Goal: Task Accomplishment & Management: Use online tool/utility

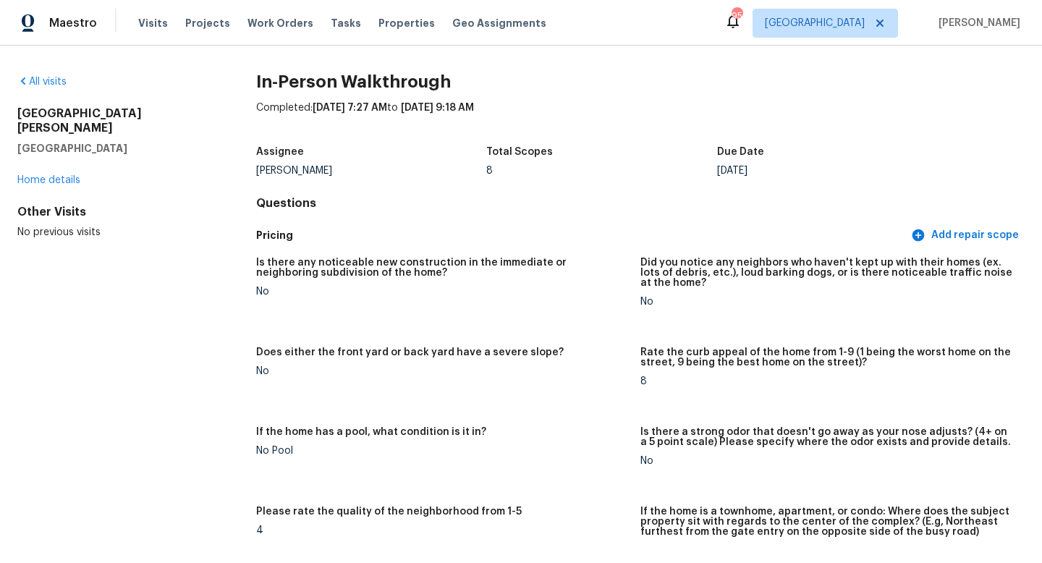
scroll to position [941, 0]
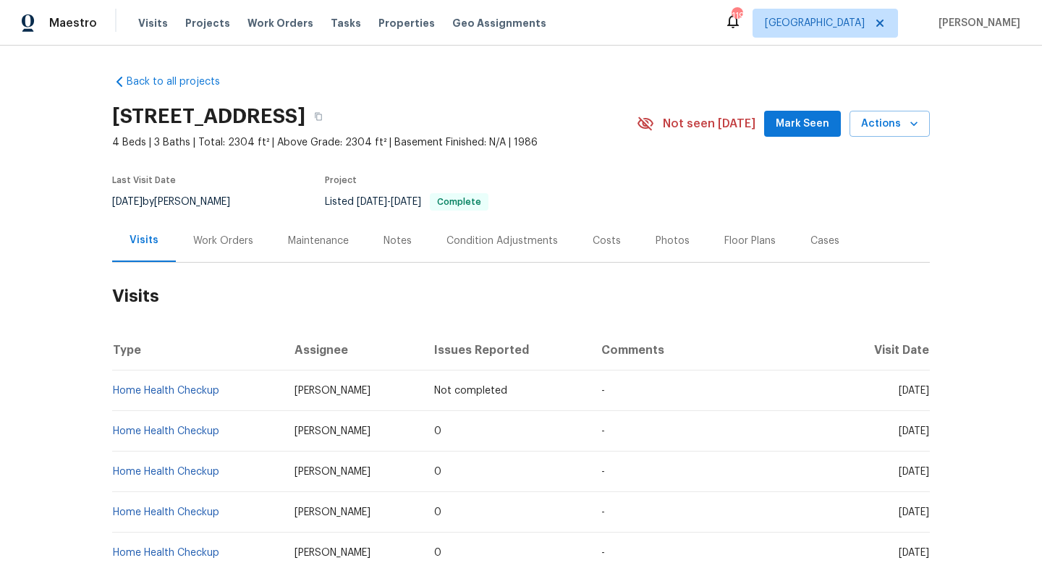
click at [230, 249] on div "Work Orders" at bounding box center [223, 240] width 95 height 43
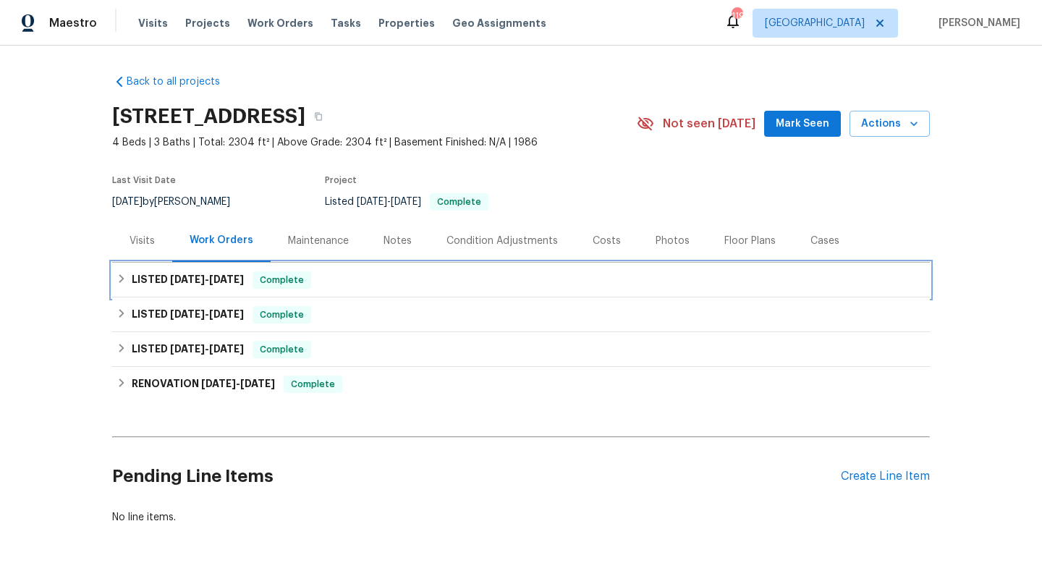
click at [232, 283] on span "10/13/25" at bounding box center [226, 279] width 35 height 10
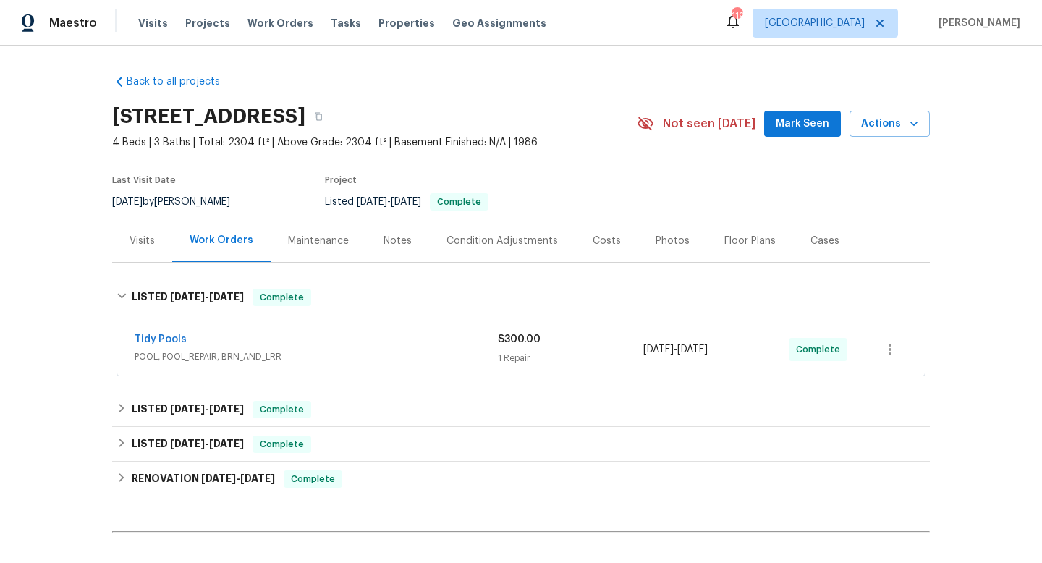
click at [354, 371] on div "Tidy Pools POOL, POOL_REPAIR, BRN_AND_LRR $300.00 1 Repair 9/12/2025 - 10/11/20…" at bounding box center [521, 350] width 808 height 52
click at [366, 358] on span "POOL, POOL_REPAIR, BRN_AND_LRR" at bounding box center [316, 357] width 363 height 14
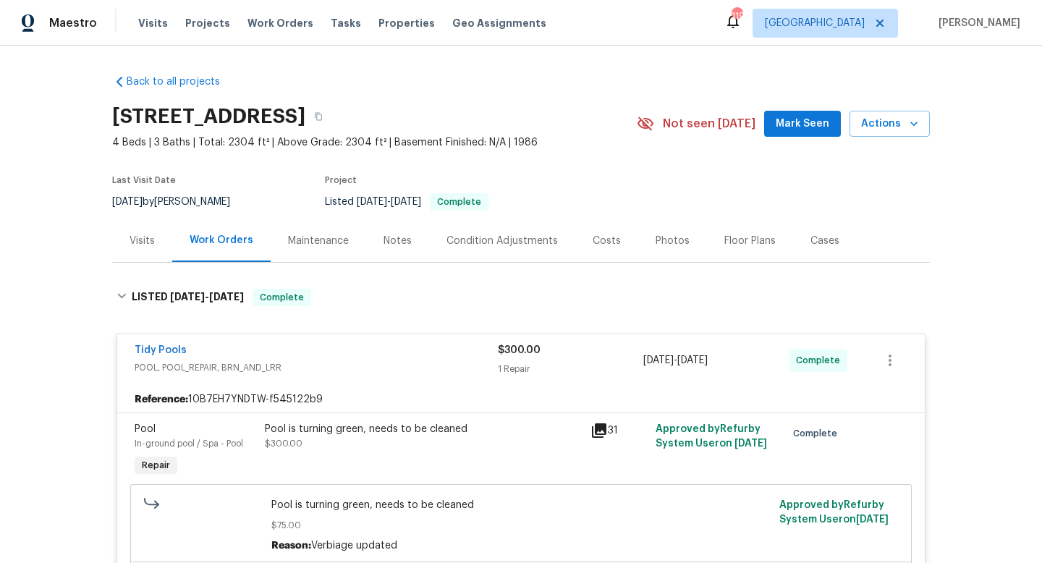
click at [149, 229] on div "Visits" at bounding box center [142, 240] width 60 height 43
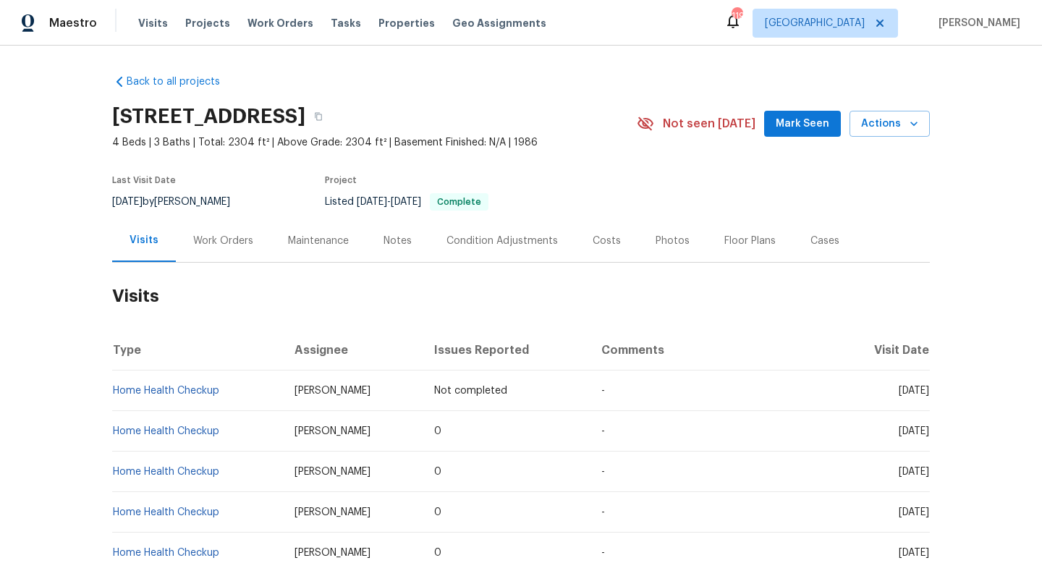
click at [222, 241] on div "Work Orders" at bounding box center [223, 241] width 60 height 14
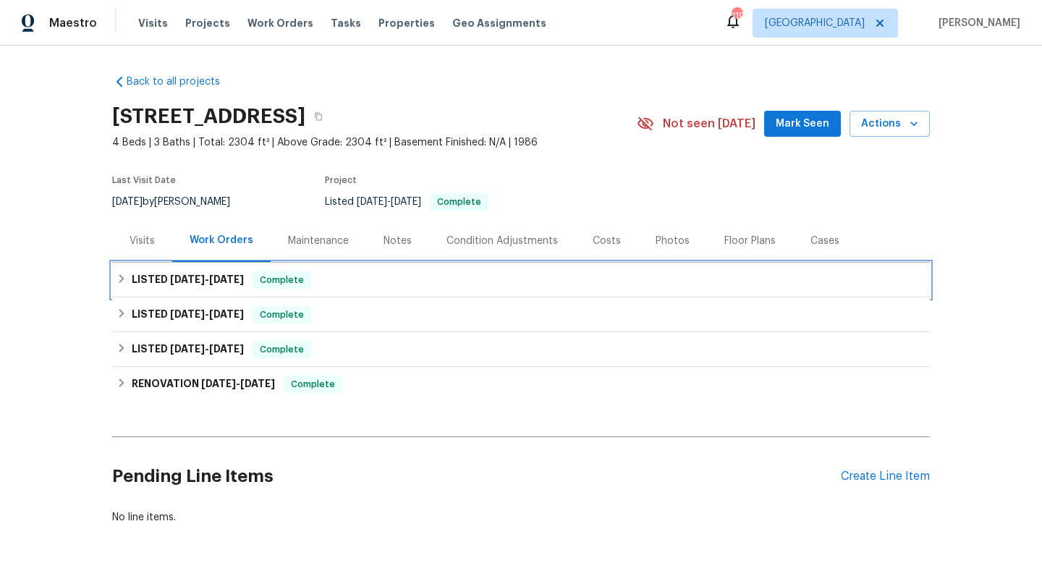
click at [182, 282] on span "8/27/25" at bounding box center [187, 279] width 35 height 10
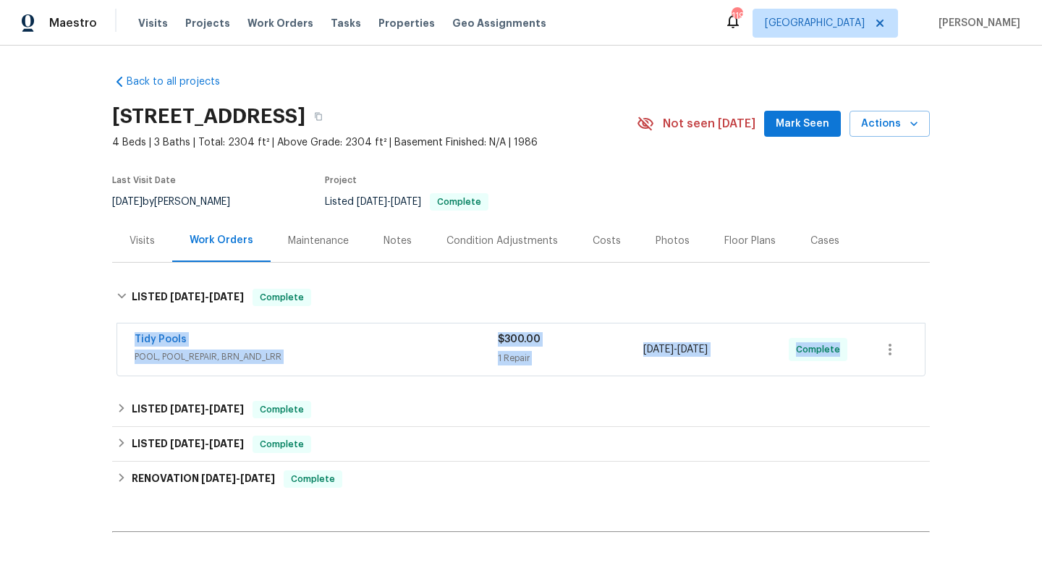
drag, startPoint x: 129, startPoint y: 338, endPoint x: 932, endPoint y: 389, distance: 804.3
click at [932, 389] on div "Back to all projects 5996 Birdie Dr, La Verne, CA 91750 4 Beds | 3 Baths | Tota…" at bounding box center [521, 305] width 1042 height 518
copy div "Tidy Pools POOL, POOL_REPAIR, BRN_AND_LRR $300.00 1 Repair 9/12/2025 - 10/11/20…"
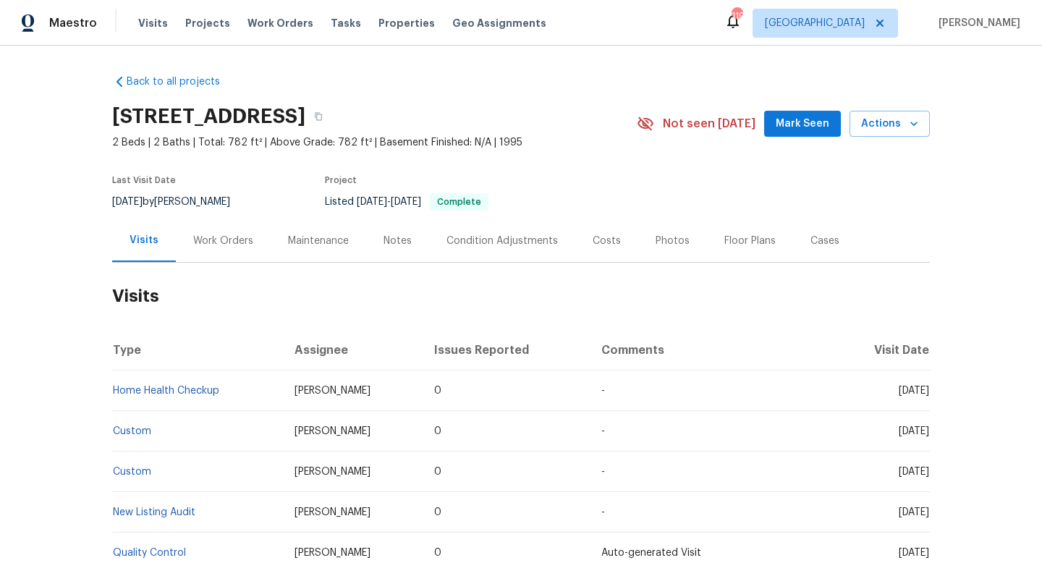
scroll to position [24, 0]
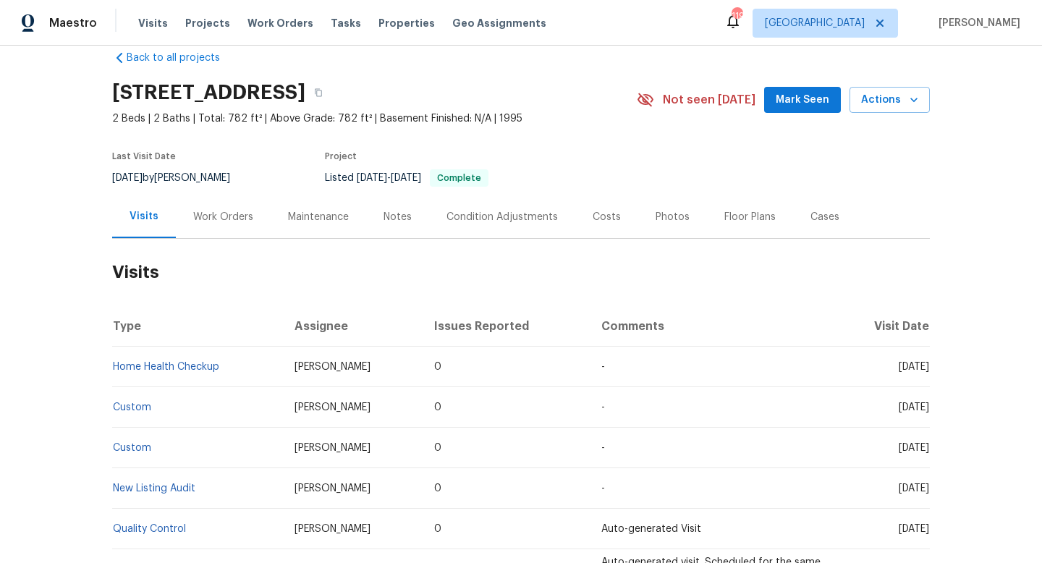
click at [821, 213] on div "Cases" at bounding box center [825, 217] width 29 height 14
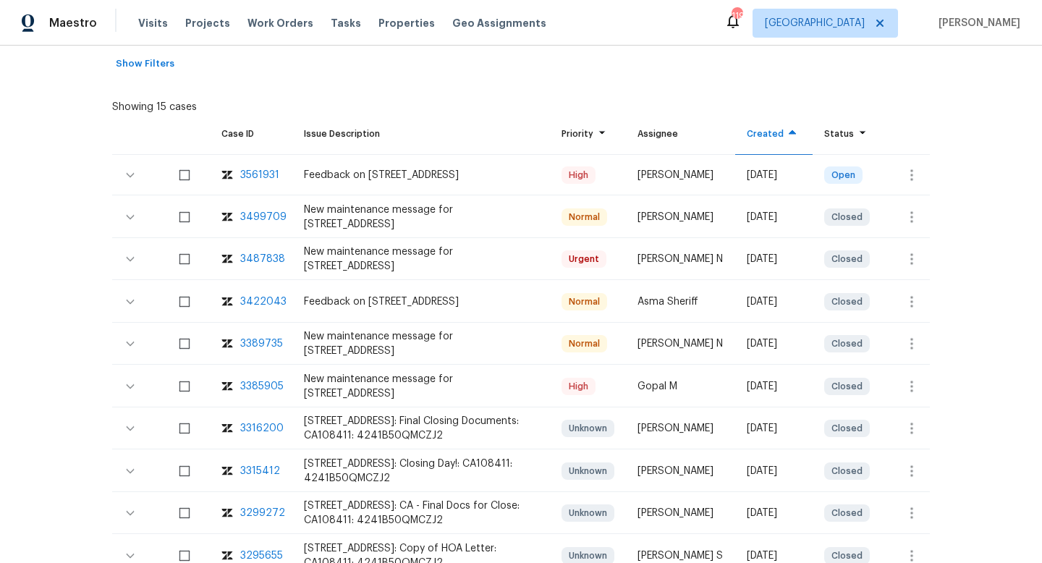
scroll to position [279, 0]
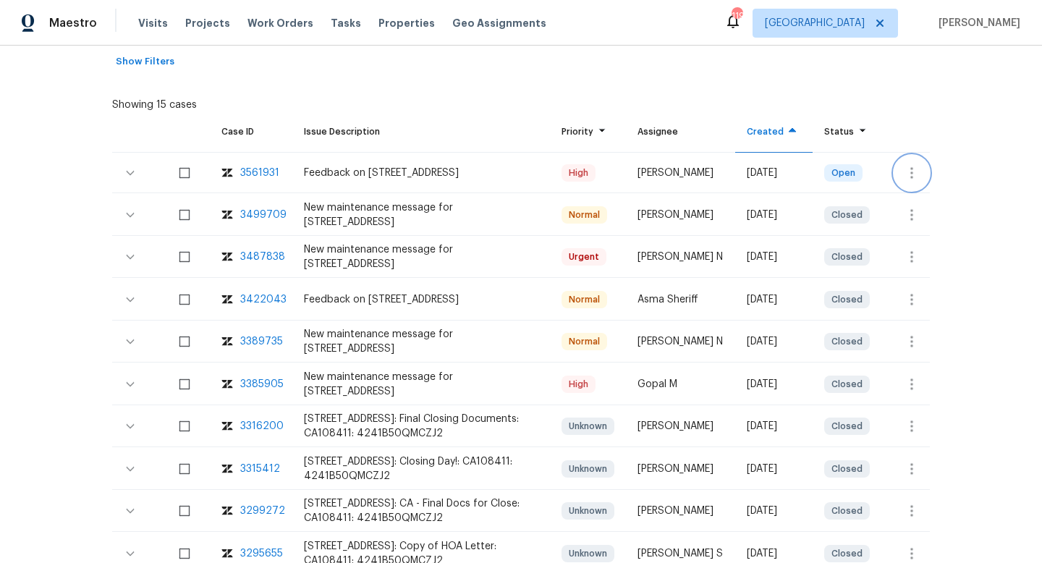
click at [903, 173] on icon "button" at bounding box center [911, 172] width 17 height 17
click at [903, 173] on li "Create a visit" at bounding box center [957, 173] width 150 height 24
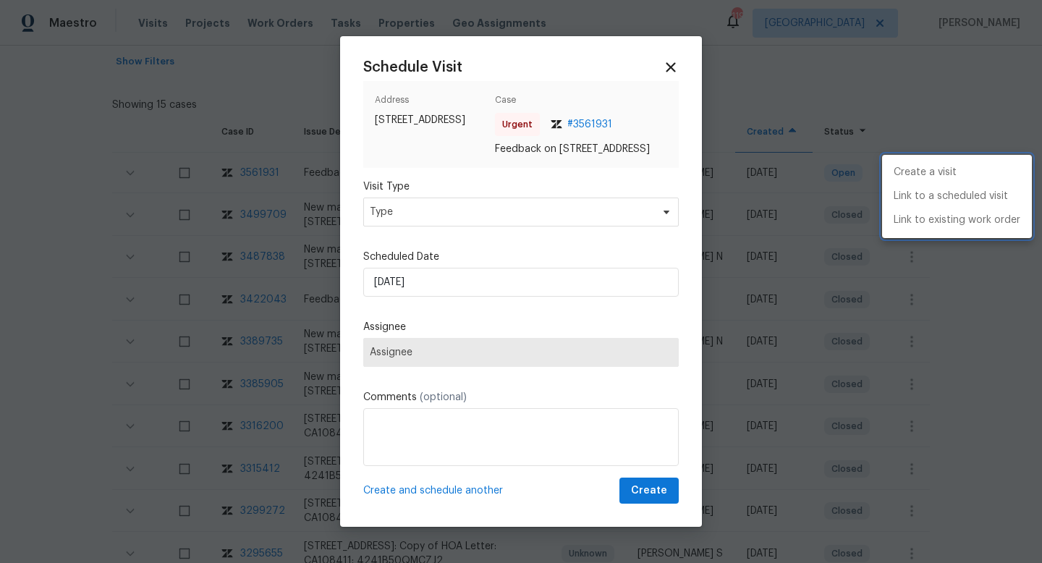
click at [501, 213] on div at bounding box center [521, 281] width 1042 height 563
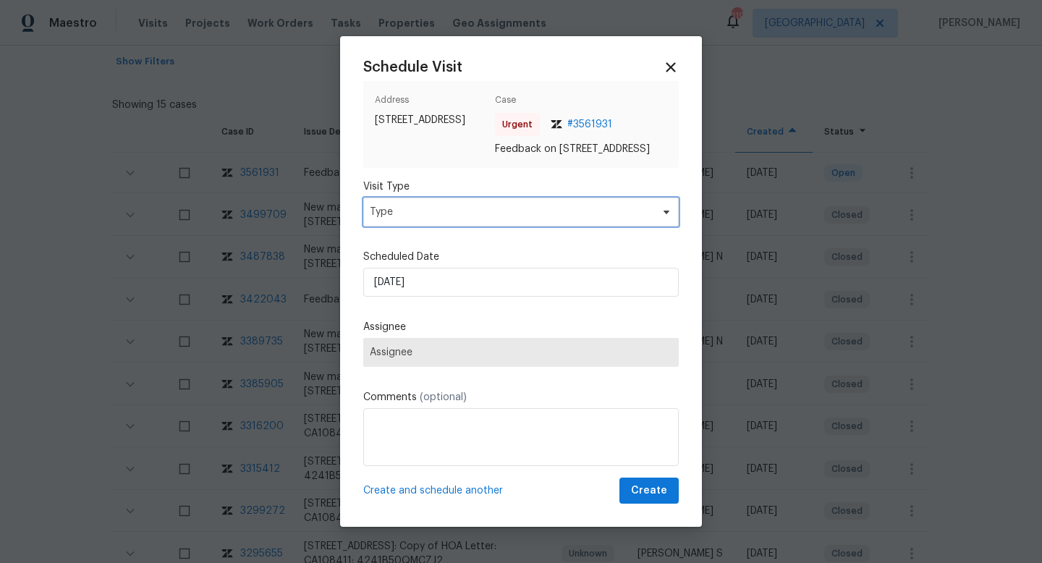
click at [484, 219] on span "Type" at bounding box center [511, 212] width 282 height 14
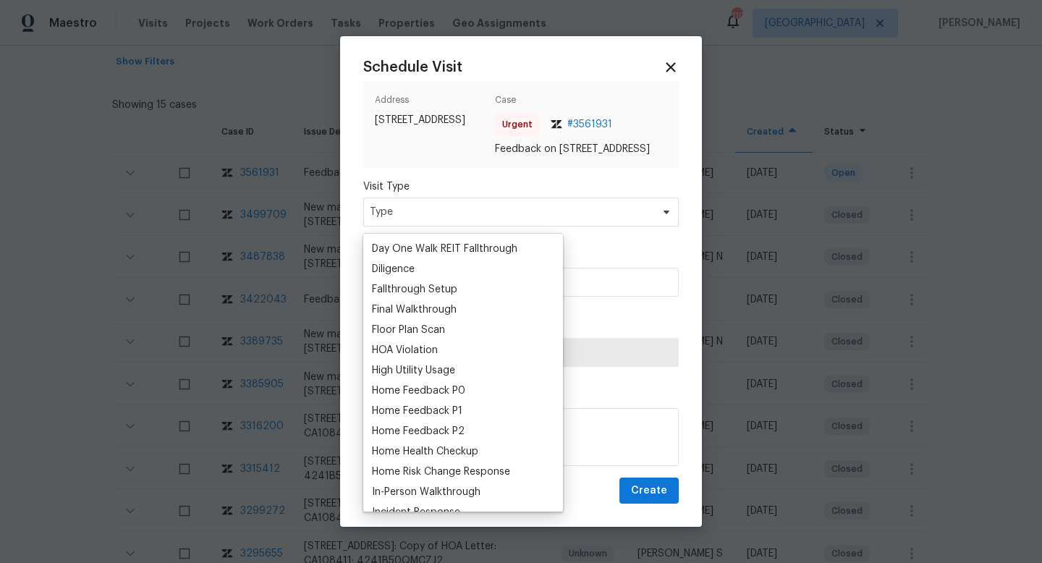
scroll to position [315, 0]
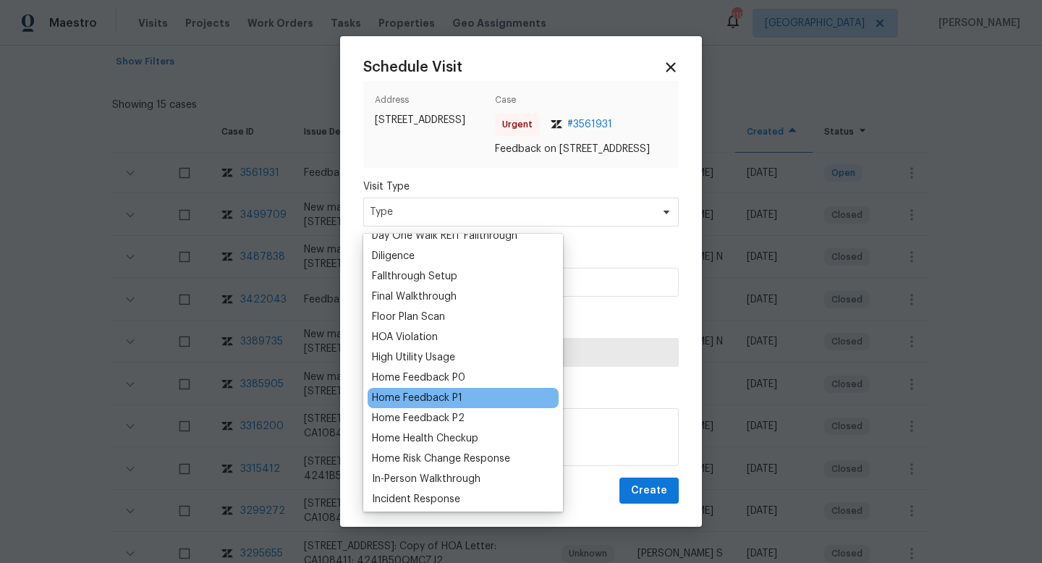
click at [459, 397] on div "Home Feedback P1" at bounding box center [417, 398] width 90 height 14
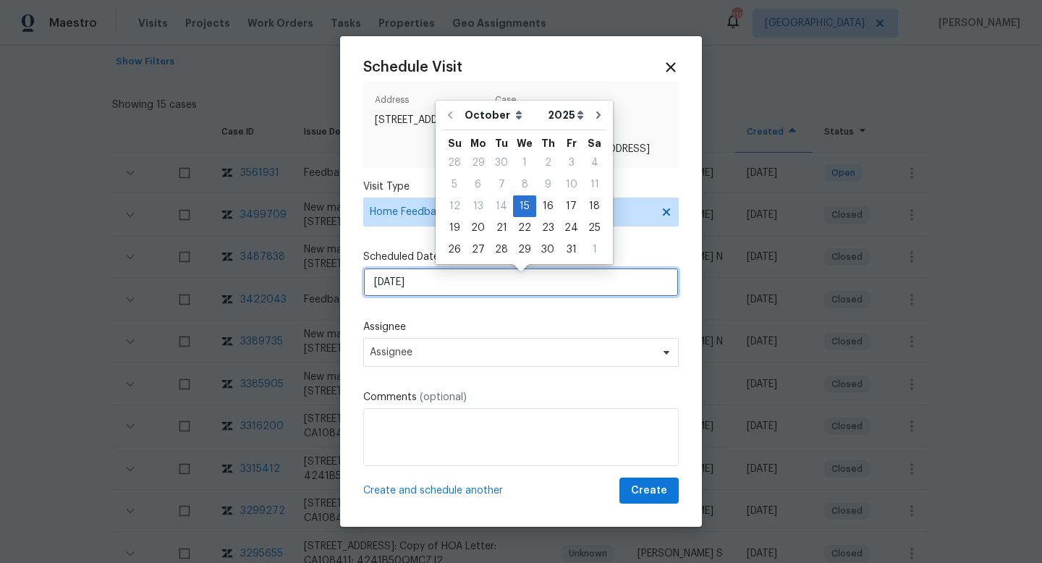
click at [468, 290] on input "15/10/2025" at bounding box center [521, 282] width 316 height 29
click at [435, 313] on div "Schedule Visit Address 5252 Balboa Arms Dr Unit 171, San Diego, CA 92117 Case U…" at bounding box center [521, 281] width 316 height 444
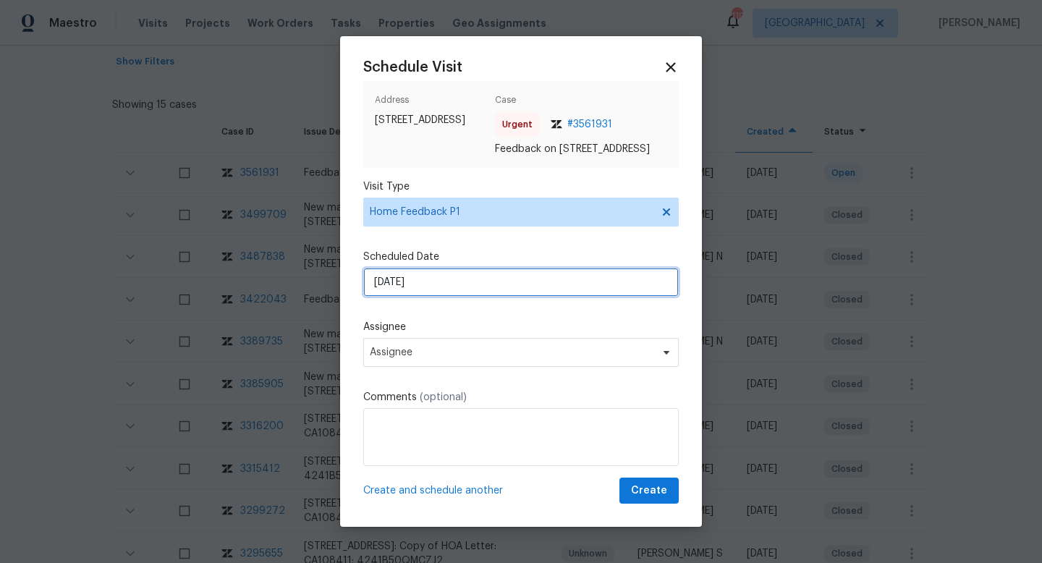
click at [438, 287] on input "15/10/2025" at bounding box center [521, 282] width 316 height 29
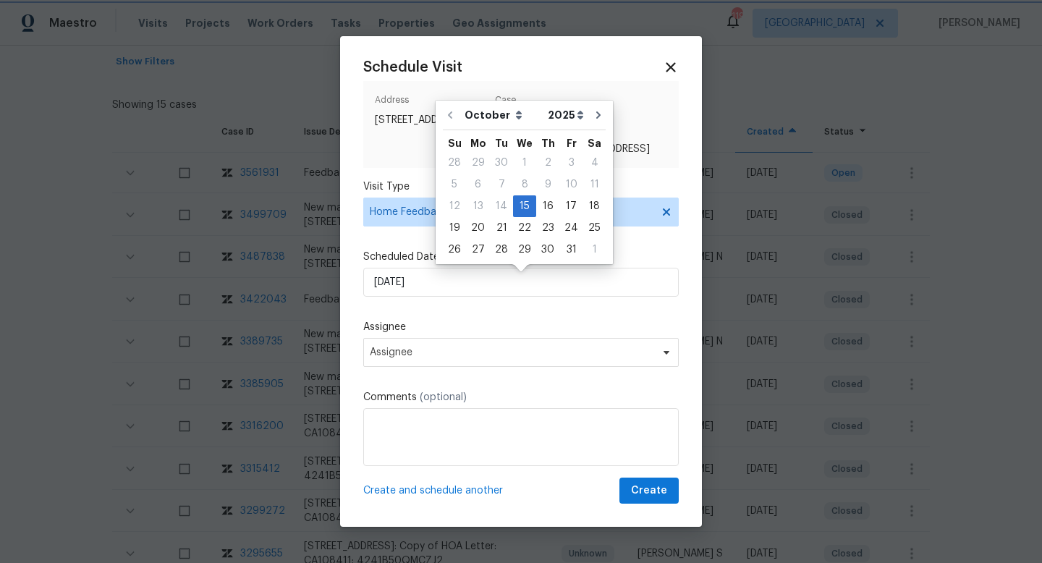
click at [537, 312] on div "Schedule Visit Address 5252 Balboa Arms Dr Unit 171, San Diego, CA 92117 Case U…" at bounding box center [521, 281] width 316 height 444
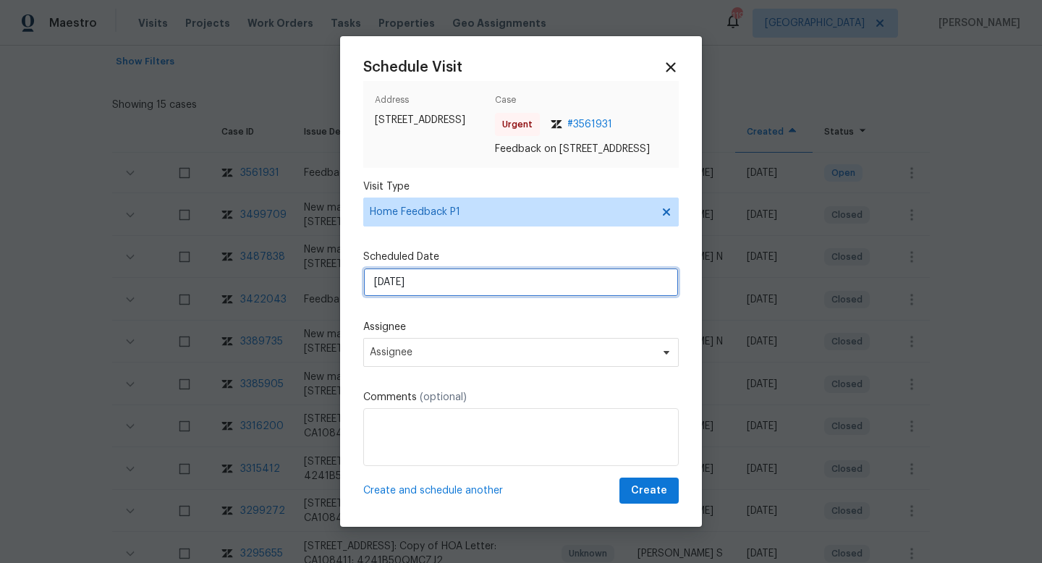
click at [464, 295] on input "15/10/2025" at bounding box center [521, 282] width 316 height 29
click at [463, 342] on div "Assignee Assignee" at bounding box center [521, 343] width 316 height 47
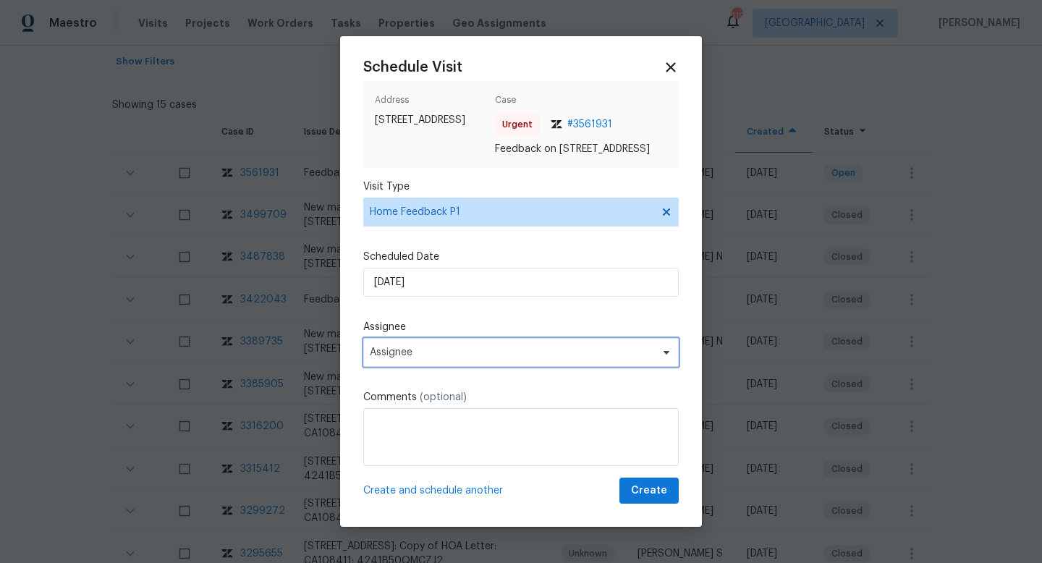
click at [441, 347] on span "Assignee" at bounding box center [521, 352] width 316 height 29
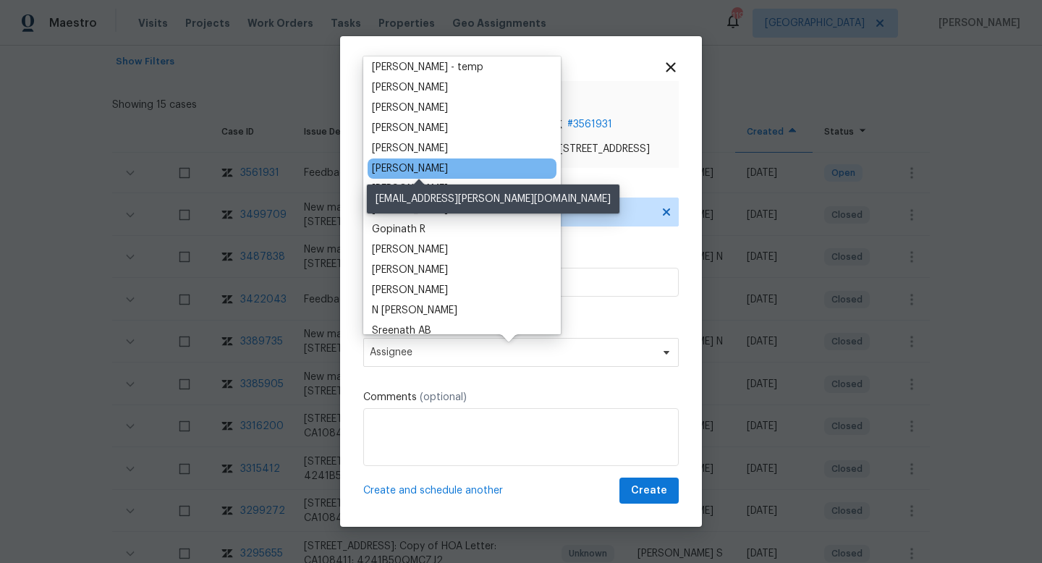
scroll to position [425, 0]
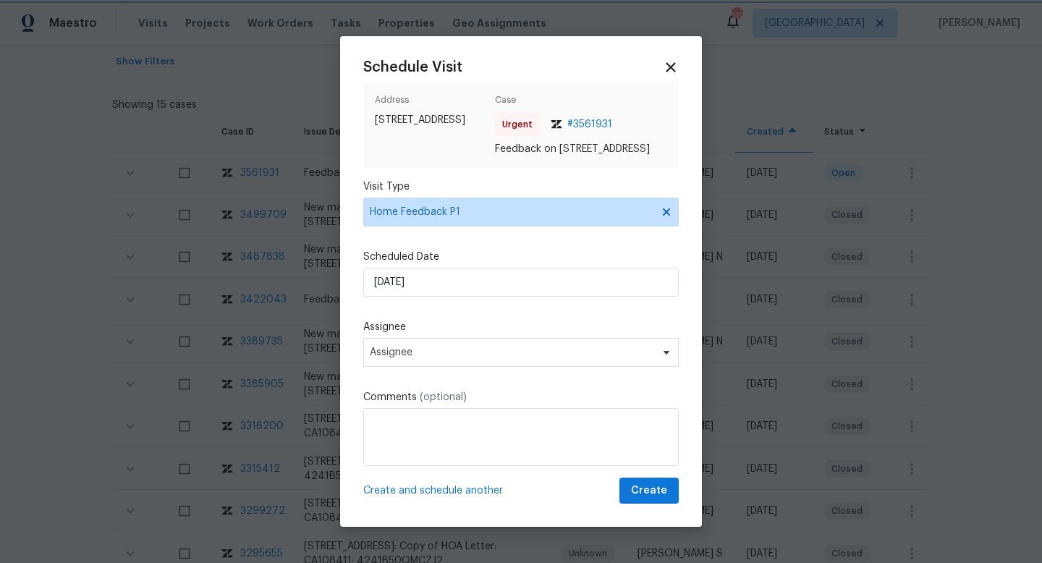
click at [620, 330] on label "Assignee" at bounding box center [521, 327] width 316 height 14
click at [425, 358] on span "Assignee" at bounding box center [512, 353] width 284 height 12
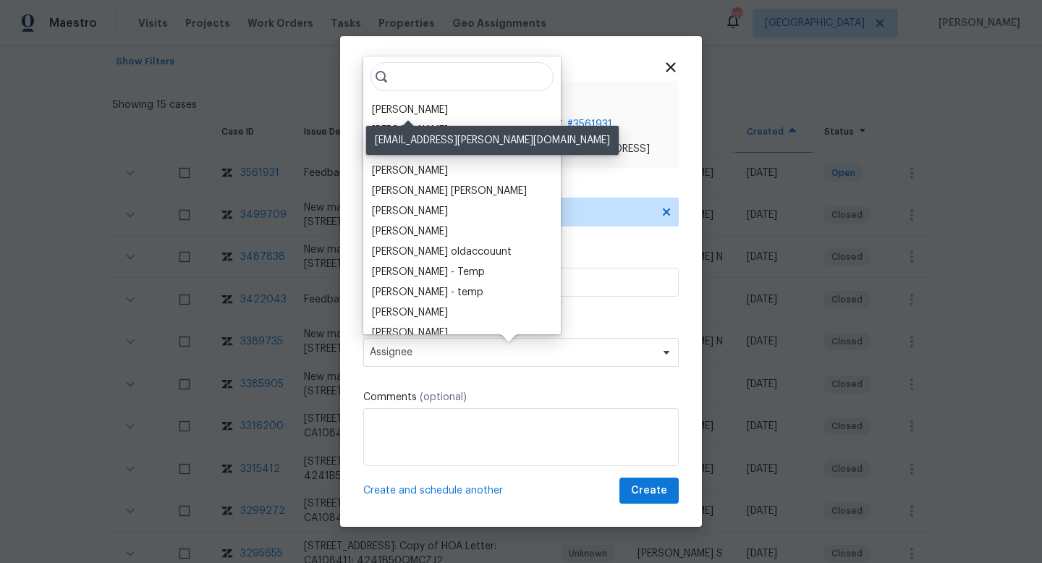
click at [422, 109] on div "Kaden Peterson" at bounding box center [410, 110] width 76 height 14
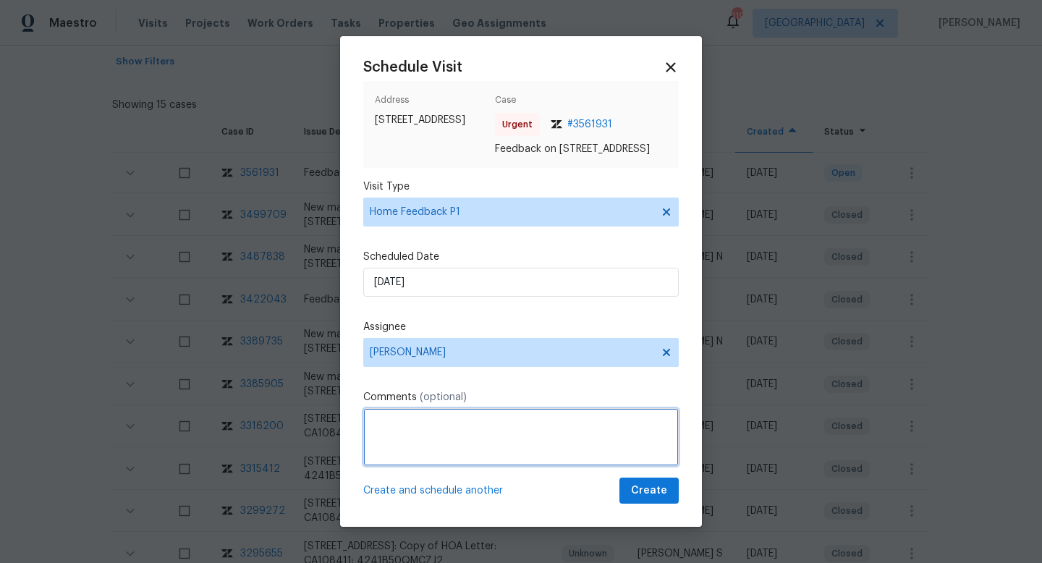
click at [397, 453] on textarea at bounding box center [521, 437] width 316 height 58
paste textarea "HPM VISIT NOTES: Flip State: DOM: No Of Time issue reported: Issue:"
drag, startPoint x: 426, startPoint y: 426, endPoint x: 339, endPoint y: 426, distance: 87.6
click at [339, 426] on div "Schedule Visit Address 5252 Balboa Arms Dr Unit 171, San Diego, CA 92117 Case U…" at bounding box center [521, 281] width 1042 height 563
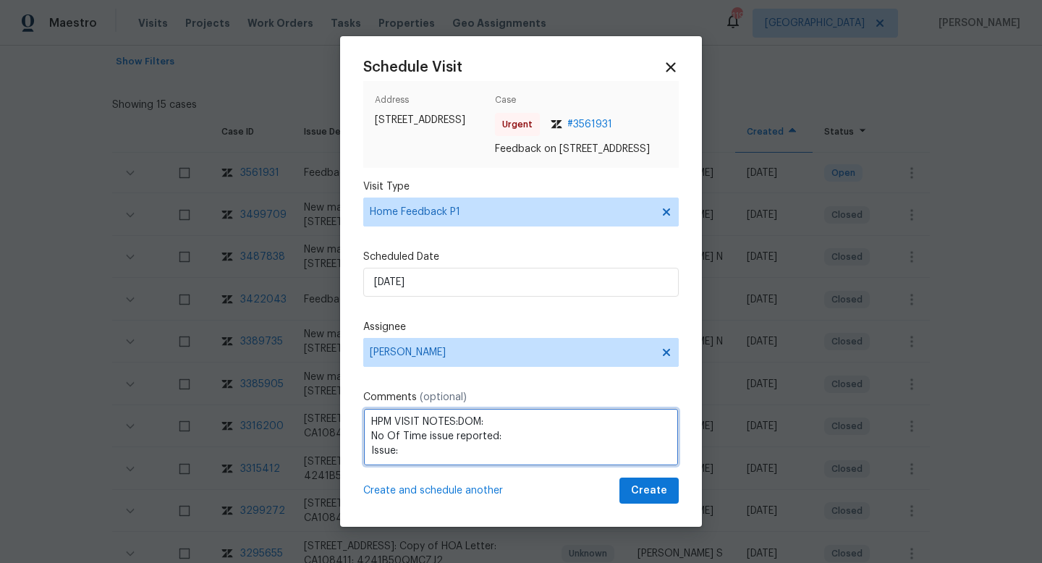
scroll to position [0, 0]
drag, startPoint x: 467, startPoint y: 427, endPoint x: 336, endPoint y: 424, distance: 131.0
click at [335, 425] on div "Schedule Visit Address 5252 Balboa Arms Dr Unit 171, San Diego, CA 92117 Case U…" at bounding box center [521, 281] width 1042 height 563
click at [428, 434] on textarea "Flip State: DOM: No Of Time issue reported: Issue:" at bounding box center [521, 437] width 316 height 58
paste textarea "Listed"
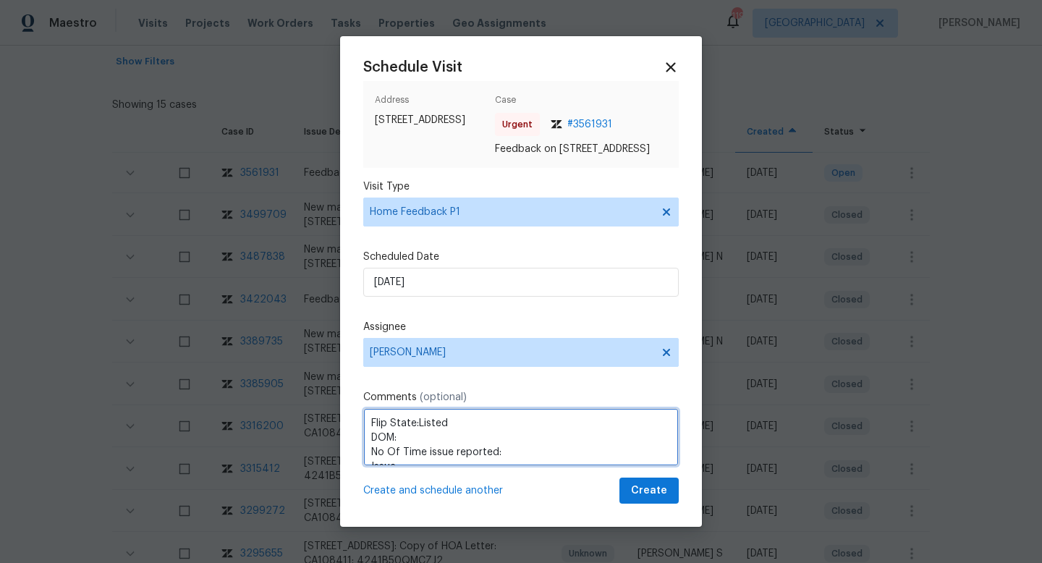
click at [412, 439] on textarea "Flip State:Listed DOM: No Of Time issue reported: Issue:" at bounding box center [521, 437] width 316 height 58
click at [510, 455] on textarea "Flip State:Listed DOM:82 No Of Time issue reported: Issue:" at bounding box center [521, 437] width 316 height 58
click at [475, 454] on textarea "Flip State:Listed DOM:82 No Of Time issue reported:1 Issue:" at bounding box center [521, 437] width 316 height 58
paste textarea "Agent said that the latch dont work. Told him to come or call back in 72 hr"
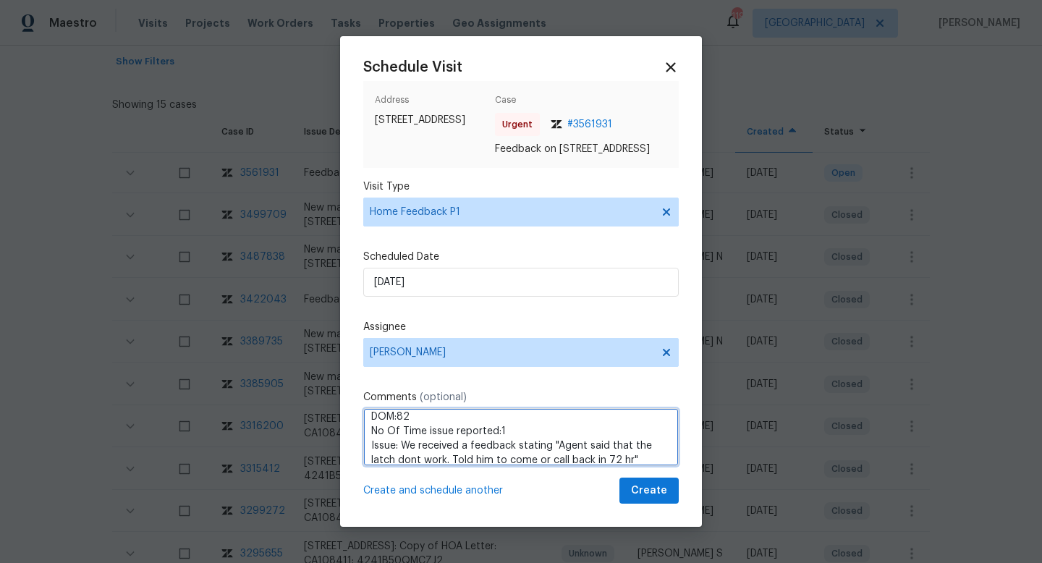
scroll to position [35, 0]
type textarea "Flip State:Listed DOM:82 No Of Time issue reported:1 Issue: We received a feedb…"
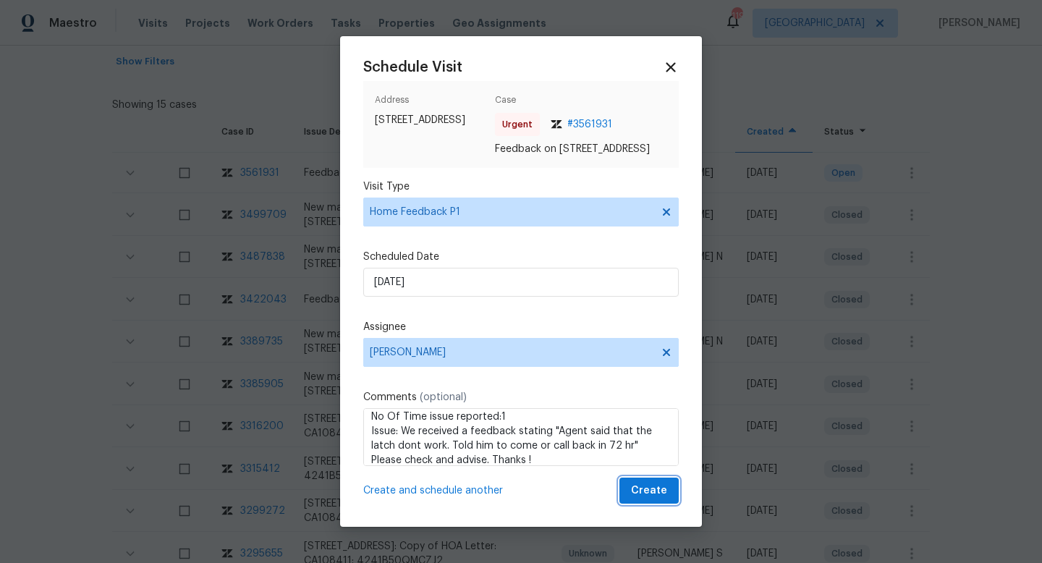
click at [651, 500] on span "Create" at bounding box center [649, 491] width 36 height 18
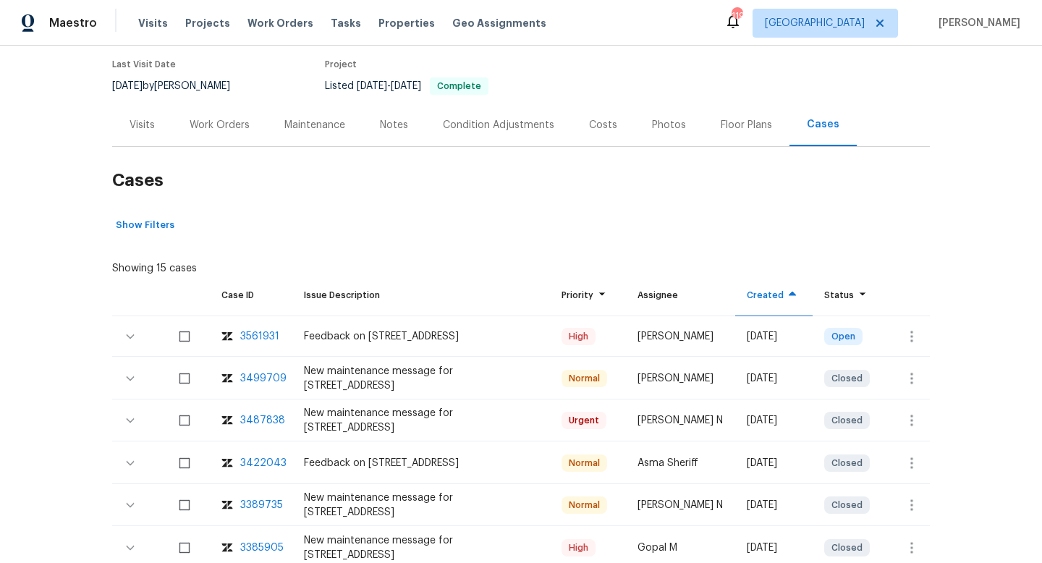
scroll to position [127, 0]
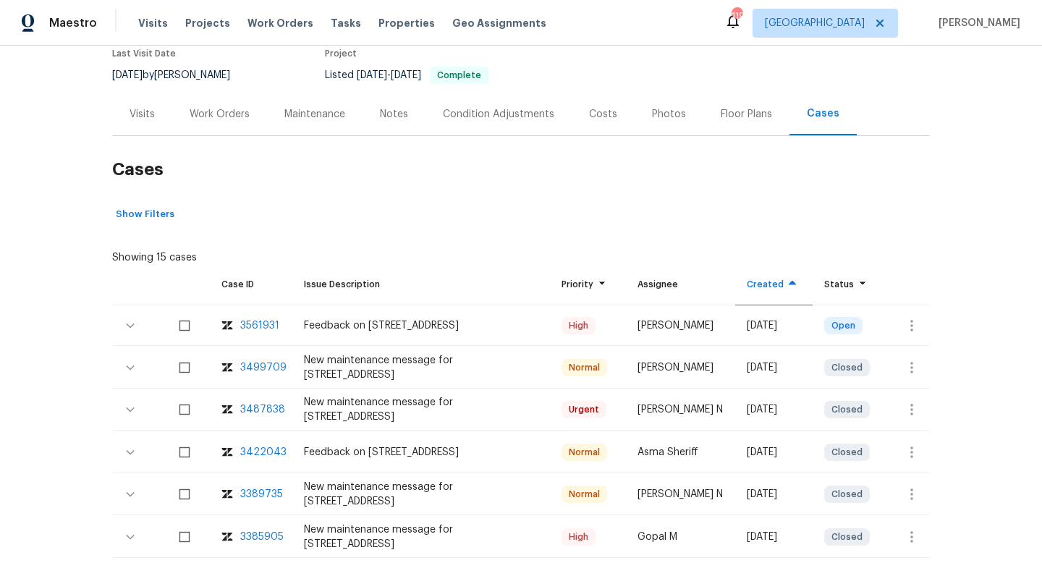
click at [142, 113] on div "Visits" at bounding box center [142, 114] width 25 height 14
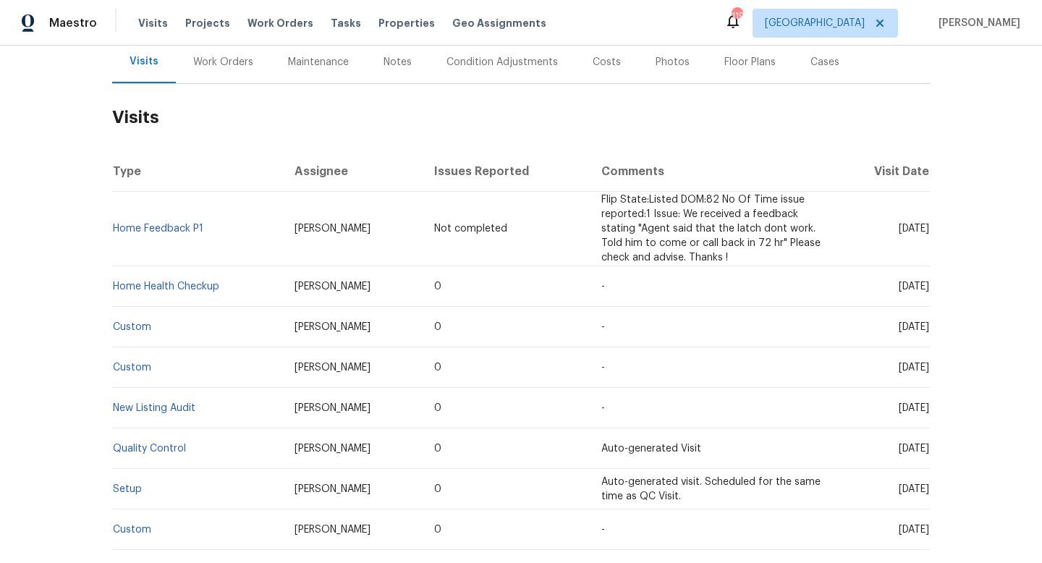
scroll to position [184, 0]
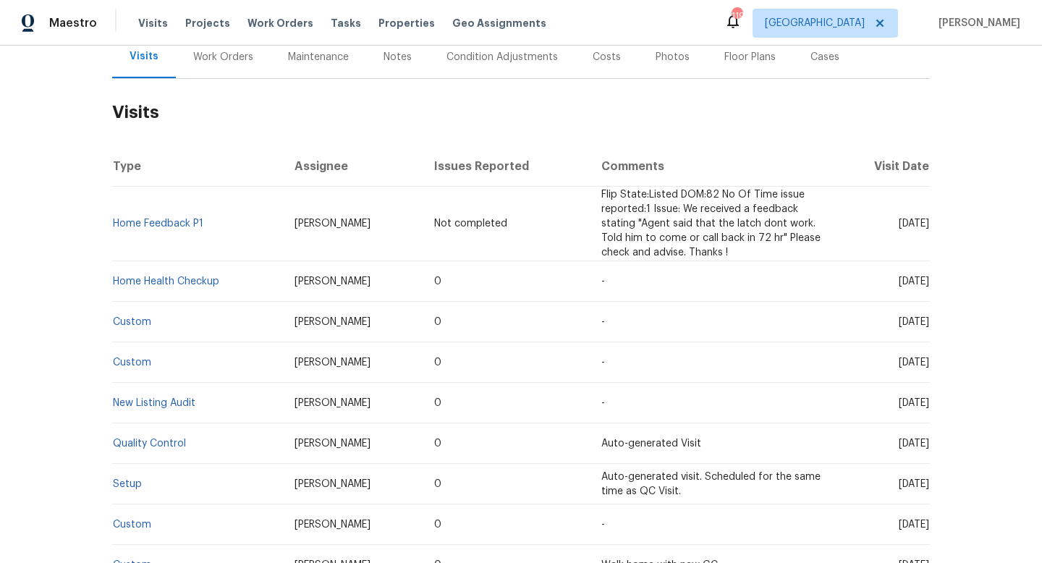
click at [885, 214] on td "Wed, Oct 15 2025" at bounding box center [882, 224] width 95 height 75
copy span "Wed, Oct 15 2025"
click at [219, 232] on td "Home Feedback P1" at bounding box center [197, 224] width 171 height 75
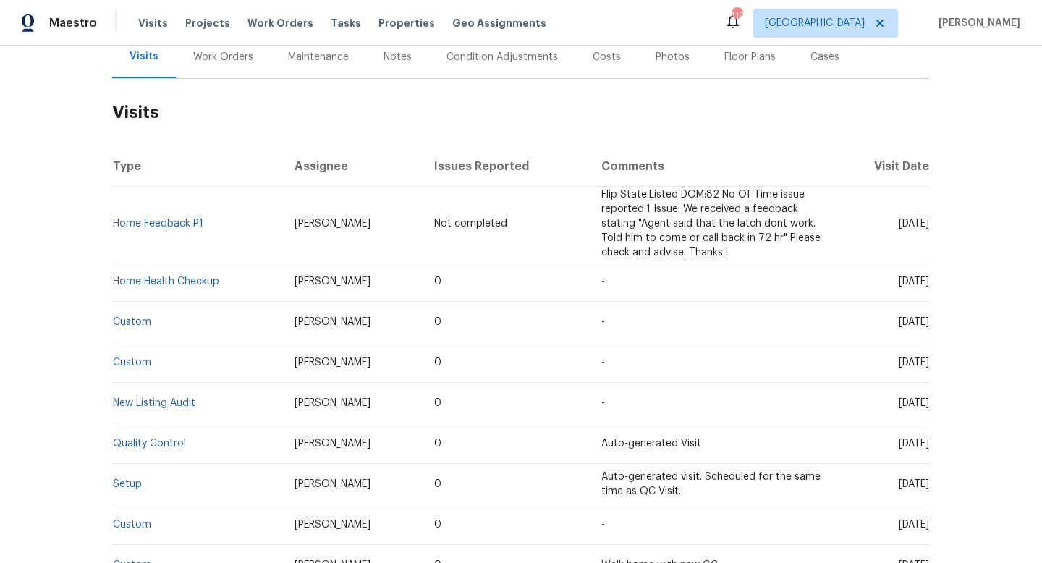
click at [899, 283] on span "Tue, Sep 16 2025" at bounding box center [914, 282] width 30 height 10
copy span "Tue, Sep 16 2025"
drag, startPoint x: 218, startPoint y: 228, endPoint x: 115, endPoint y: 225, distance: 102.8
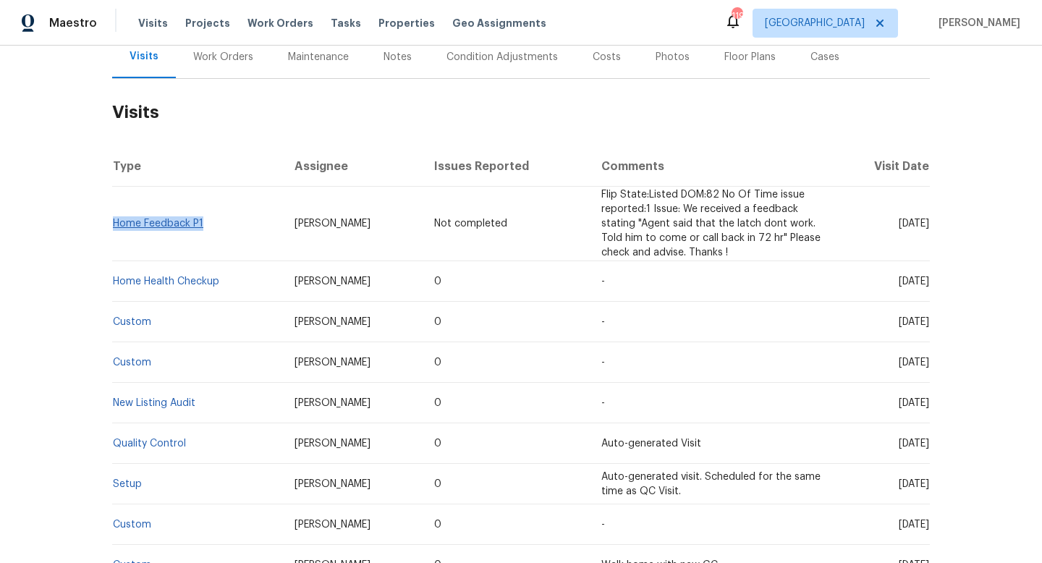
click at [115, 225] on td "Home Feedback P1" at bounding box center [197, 224] width 171 height 75
copy link "Home Feedback P1"
click at [318, 225] on span "Kaden Peterson" at bounding box center [333, 224] width 76 height 10
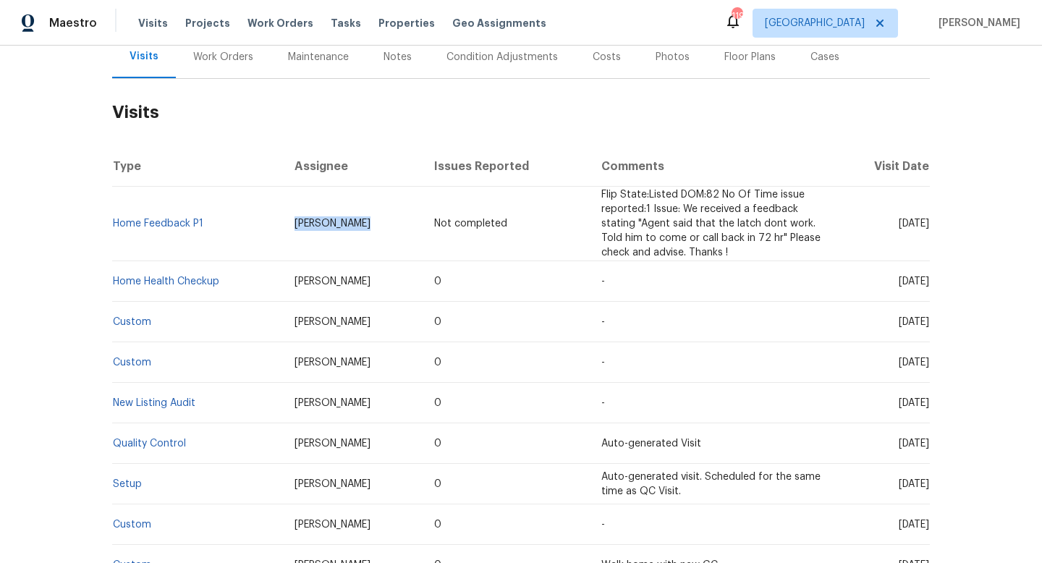
copy span "Kaden Peterson"
drag, startPoint x: 221, startPoint y: 231, endPoint x: 118, endPoint y: 225, distance: 102.9
click at [117, 224] on td "Home Feedback P1" at bounding box center [197, 224] width 171 height 75
copy link "ome Feedback P1"
click at [38, 229] on div "Back to all projects 5252 Balboa Arms Dr Unit 171, San Diego, CA 92117 2 Beds |…" at bounding box center [521, 305] width 1042 height 518
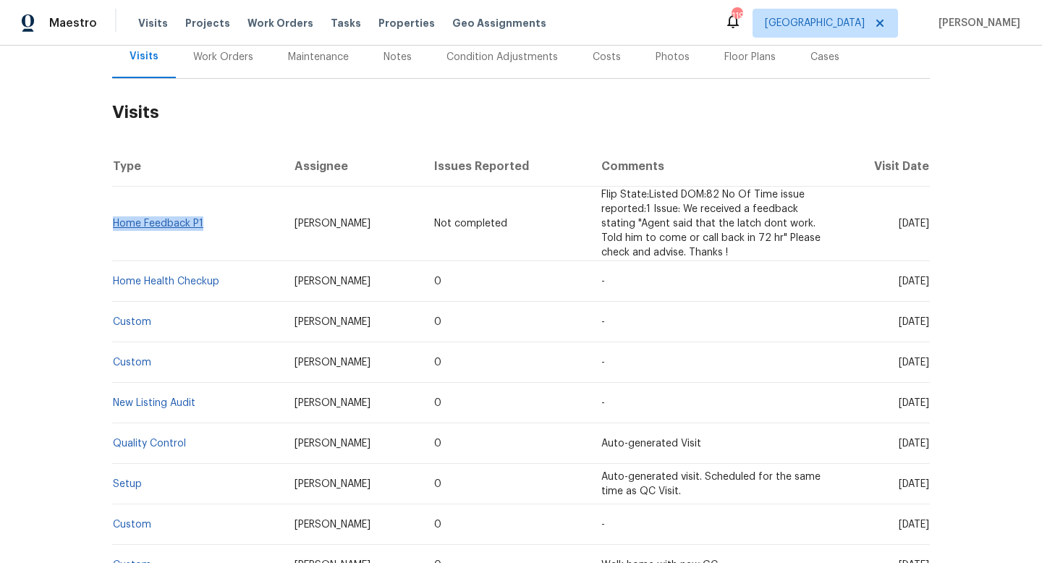
drag, startPoint x: 211, startPoint y: 232, endPoint x: 115, endPoint y: 227, distance: 95.7
click at [115, 227] on td "Home Feedback P1" at bounding box center [197, 224] width 171 height 75
copy link "Home Feedback P1"
click at [240, 151] on th "Type" at bounding box center [197, 166] width 171 height 41
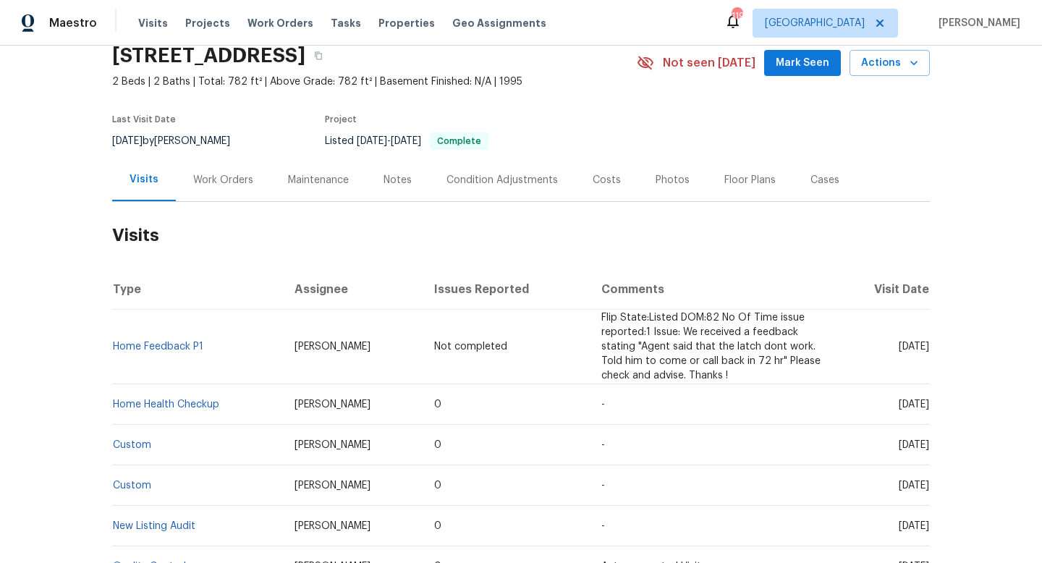
scroll to position [0, 0]
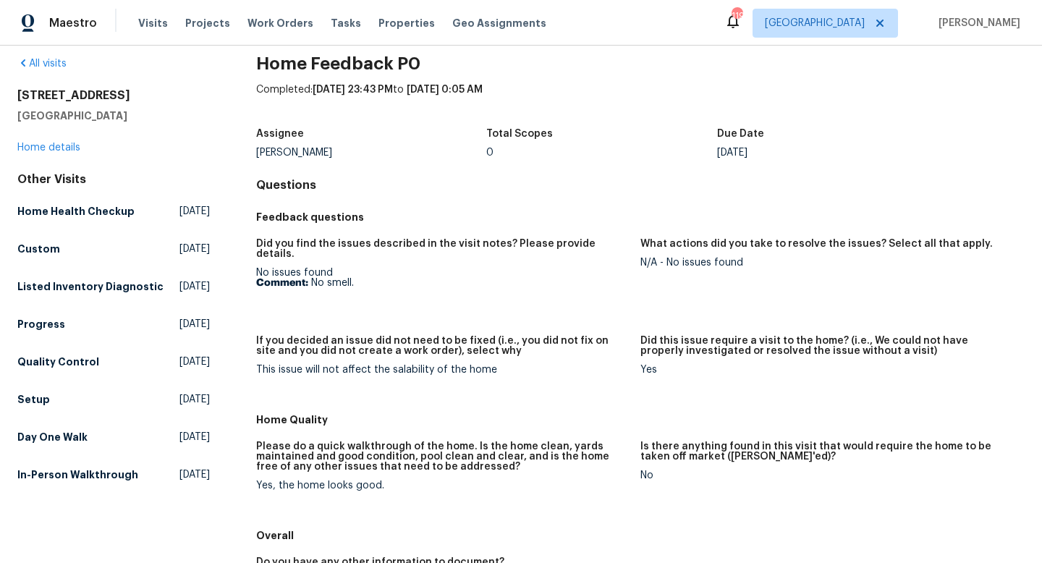
scroll to position [20, 0]
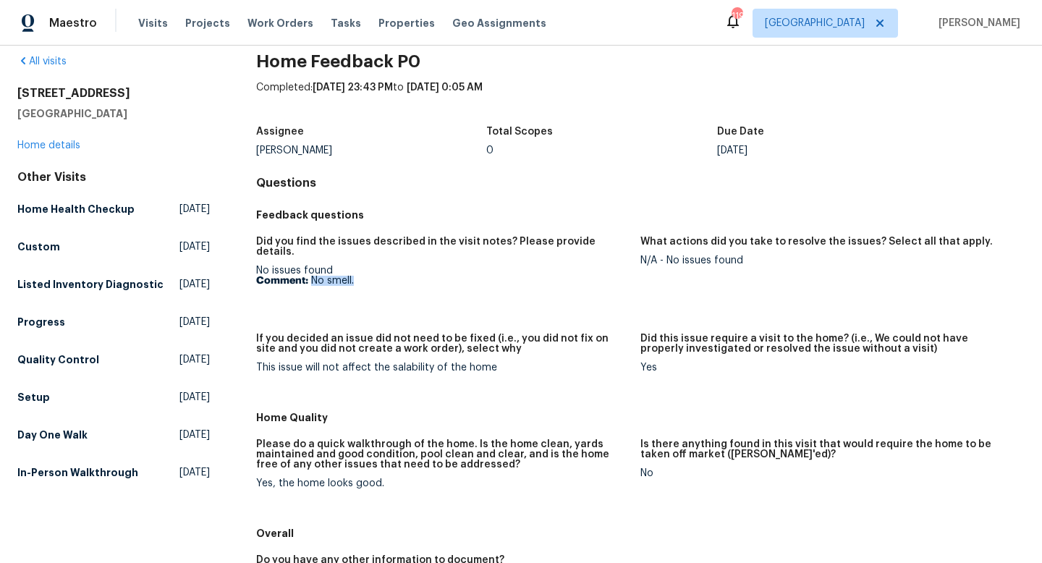
drag, startPoint x: 311, startPoint y: 272, endPoint x: 389, endPoint y: 272, distance: 77.4
click at [389, 276] on p "Comment: No smell." at bounding box center [442, 281] width 373 height 10
copy p "No smell."
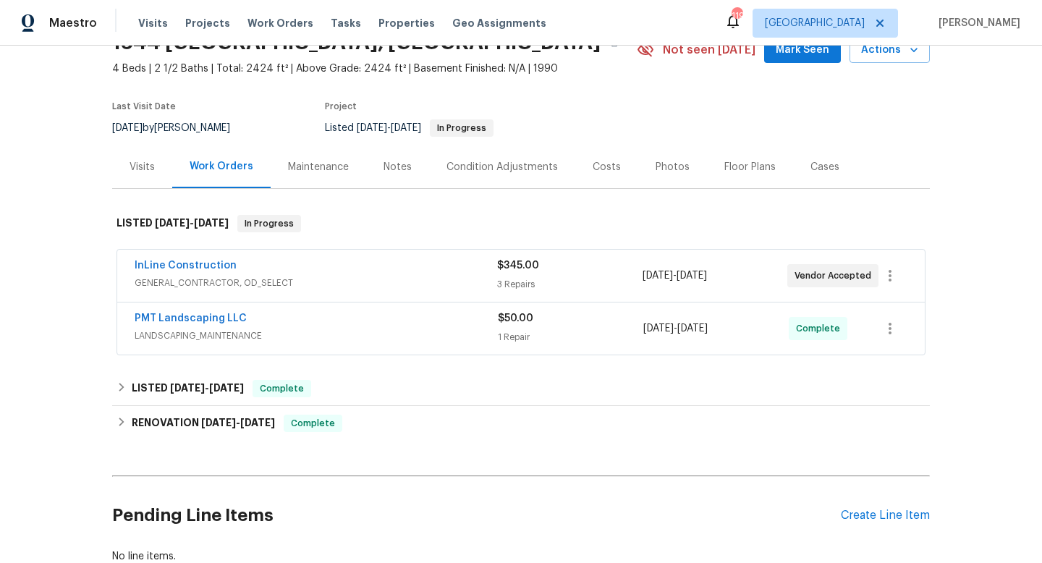
scroll to position [75, 0]
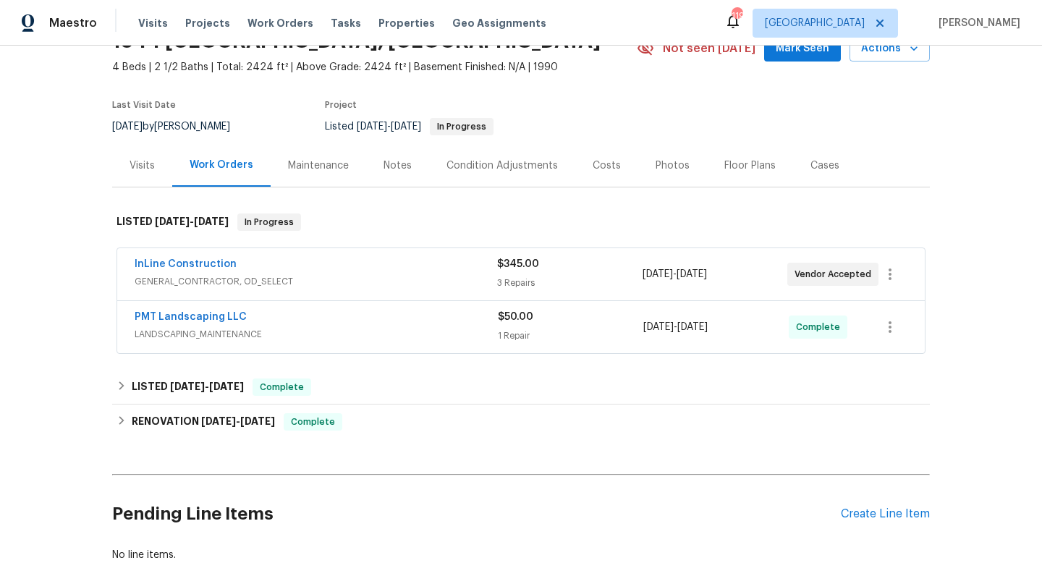
click at [418, 282] on span "GENERAL_CONTRACTOR, OD_SELECT" at bounding box center [316, 281] width 363 height 14
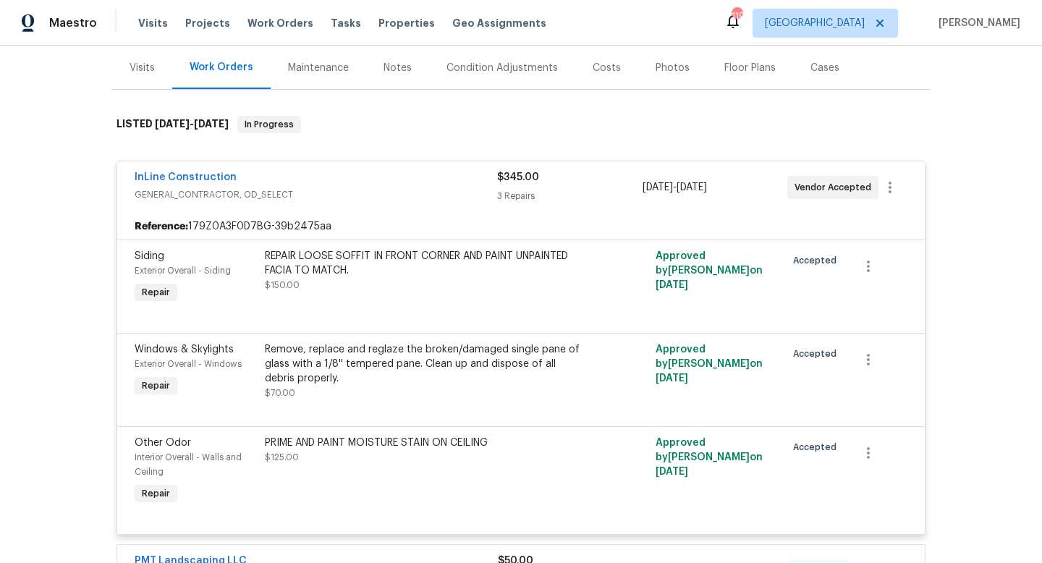
scroll to position [401, 0]
